Goal: Task Accomplishment & Management: Complete application form

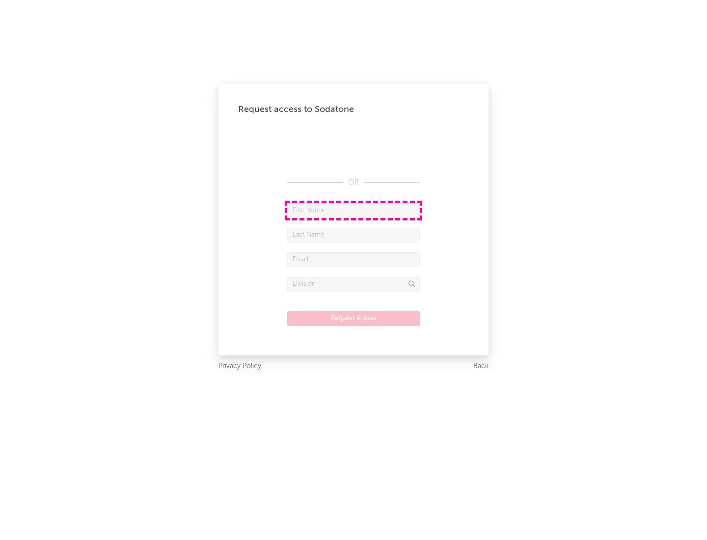
click at [354, 210] on input "text" at bounding box center [353, 210] width 133 height 15
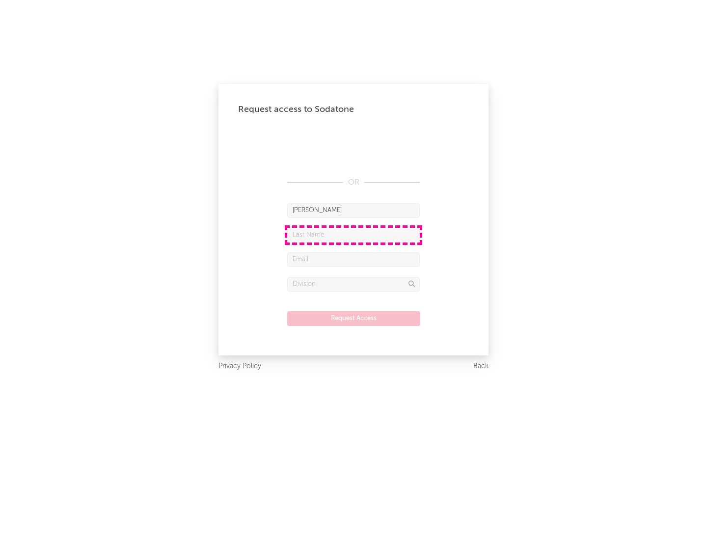
type input "[PERSON_NAME]"
click at [354, 235] on input "text" at bounding box center [353, 235] width 133 height 15
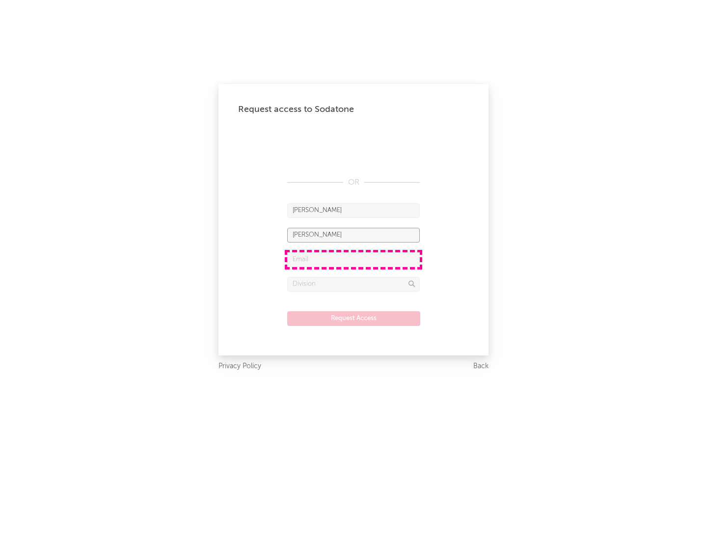
type input "[PERSON_NAME]"
click at [354, 259] on input "text" at bounding box center [353, 259] width 133 height 15
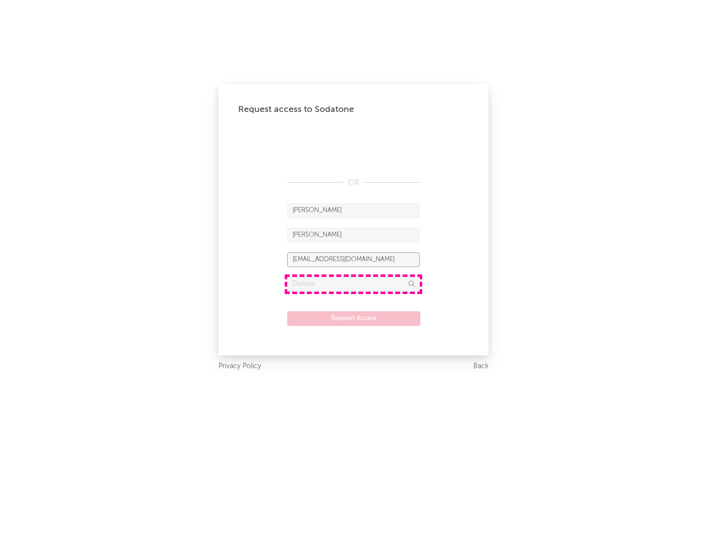
type input "[EMAIL_ADDRESS][DOMAIN_NAME]"
click at [354, 284] on input "text" at bounding box center [353, 284] width 133 height 15
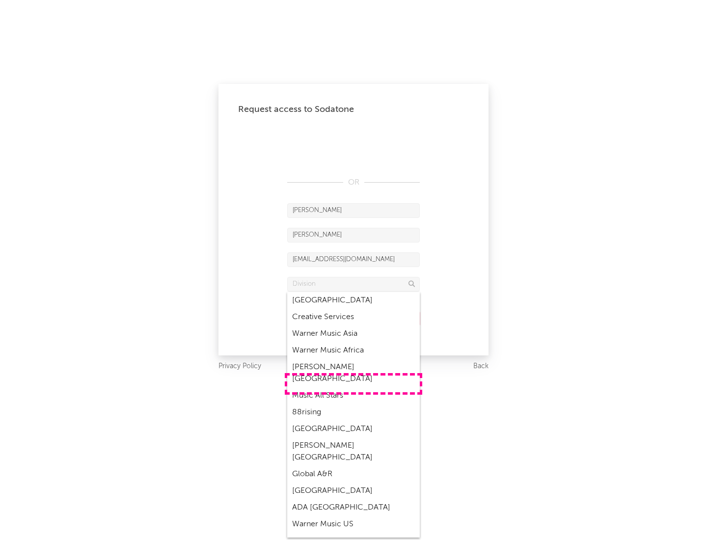
click at [354, 388] on div "Music All Stars" at bounding box center [353, 396] width 133 height 17
type input "Music All Stars"
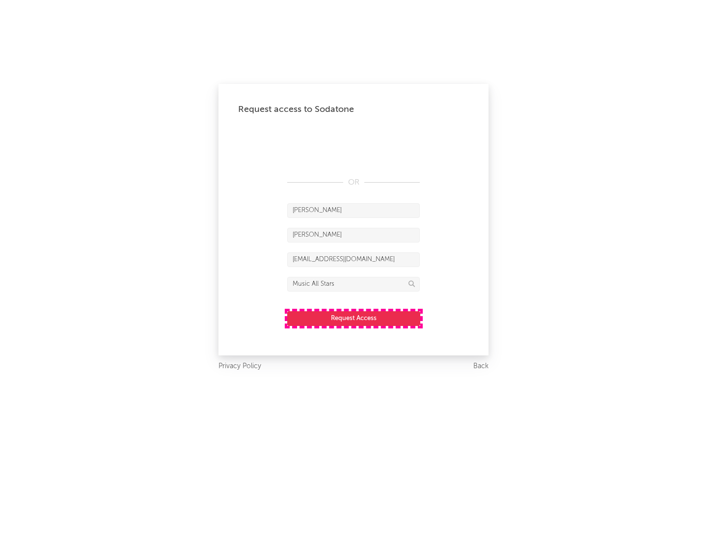
click at [354, 318] on button "Request Access" at bounding box center [353, 318] width 133 height 15
